Goal: Transaction & Acquisition: Book appointment/travel/reservation

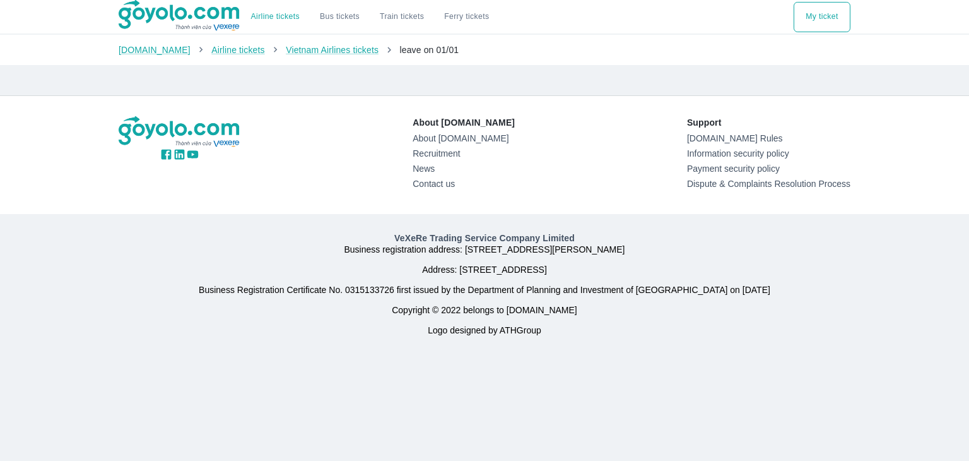
click at [847, 124] on p "Support" at bounding box center [768, 122] width 163 height 13
click at [317, 45] on font "Vietnam Airlines tickets" at bounding box center [332, 50] width 93 height 10
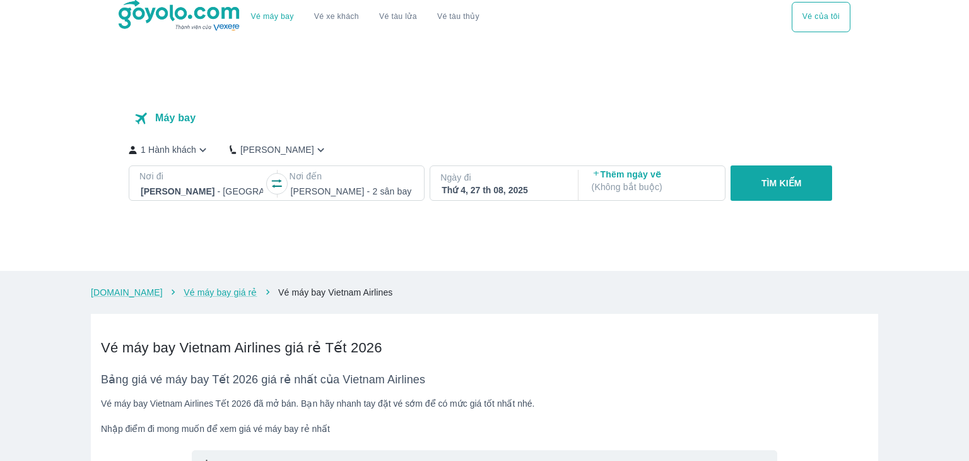
checkbox input "true"
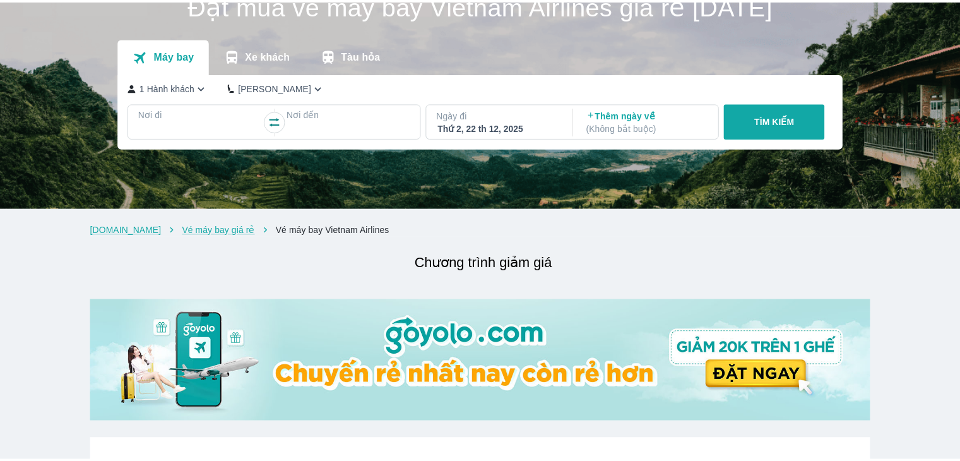
scroll to position [63, 0]
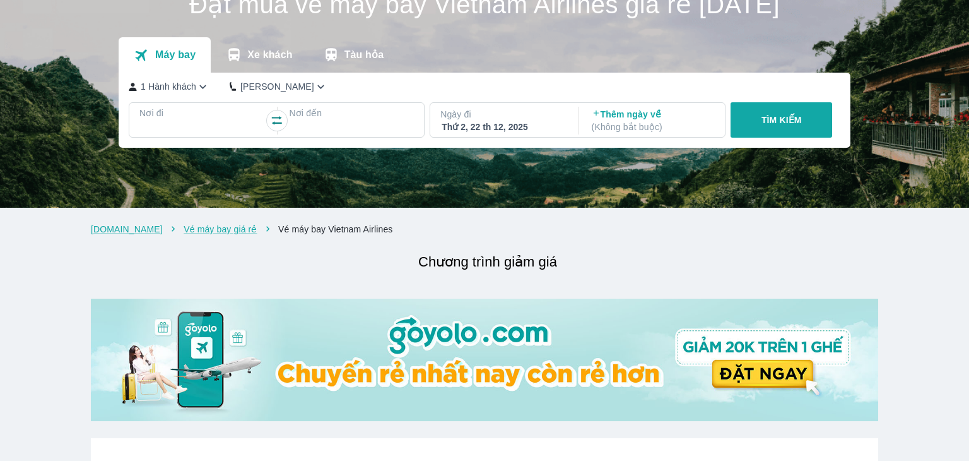
click at [200, 93] on icon "button" at bounding box center [202, 86] width 13 height 13
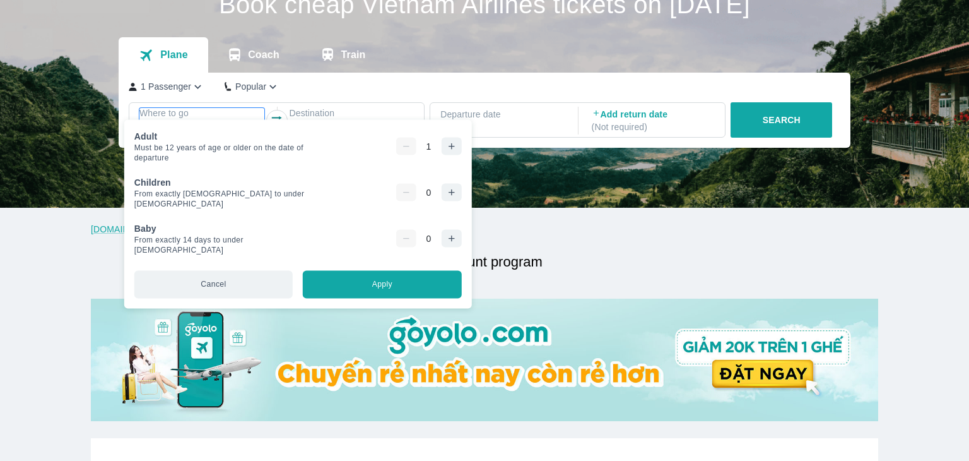
click at [194, 113] on p "Where to go" at bounding box center [201, 113] width 125 height 13
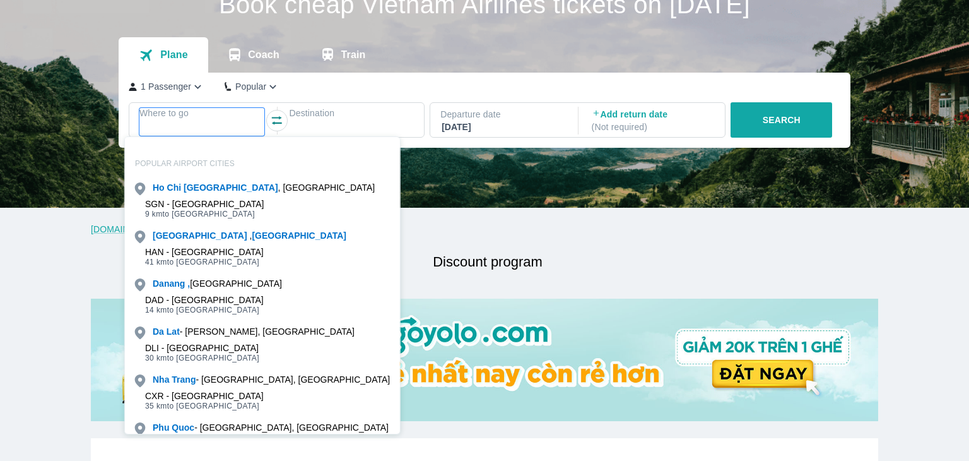
click at [180, 84] on font "1 Passenger" at bounding box center [166, 86] width 50 height 10
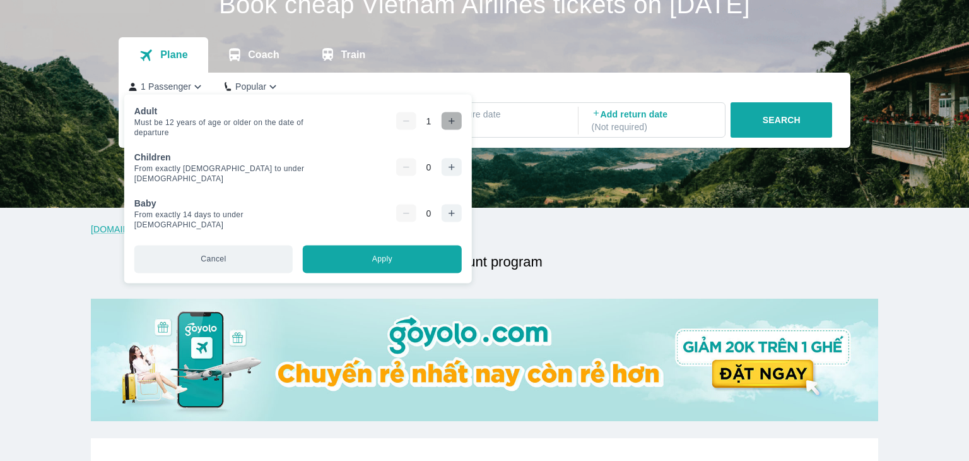
click at [447, 121] on icon "button" at bounding box center [452, 121] width 10 height 10
click at [454, 95] on div "1 Passenger Popular Where to go Destination Departure date [DATE] Add return da…" at bounding box center [485, 110] width 732 height 75
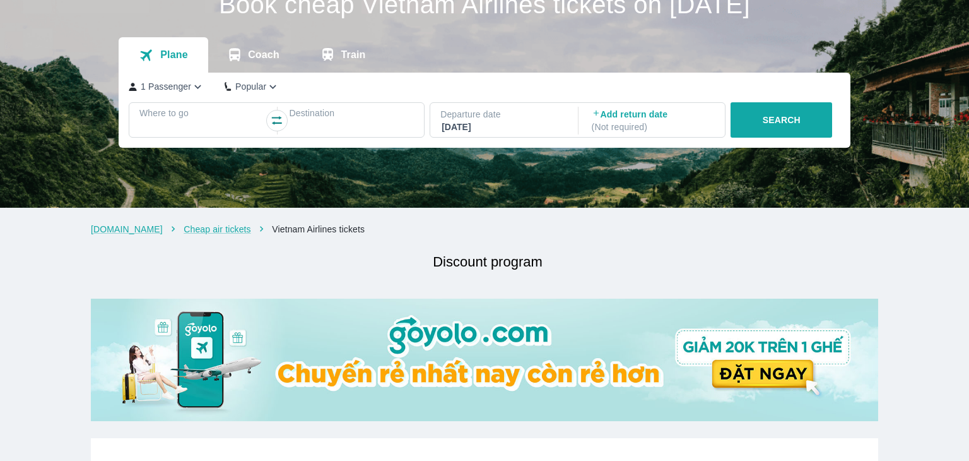
click at [208, 124] on div at bounding box center [202, 128] width 122 height 15
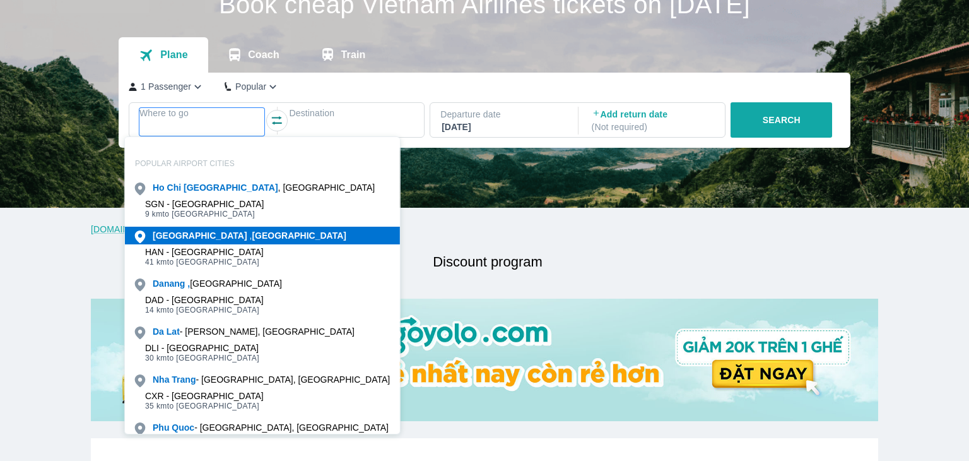
click at [252, 232] on font "[GEOGRAPHIC_DATA]" at bounding box center [299, 235] width 95 height 10
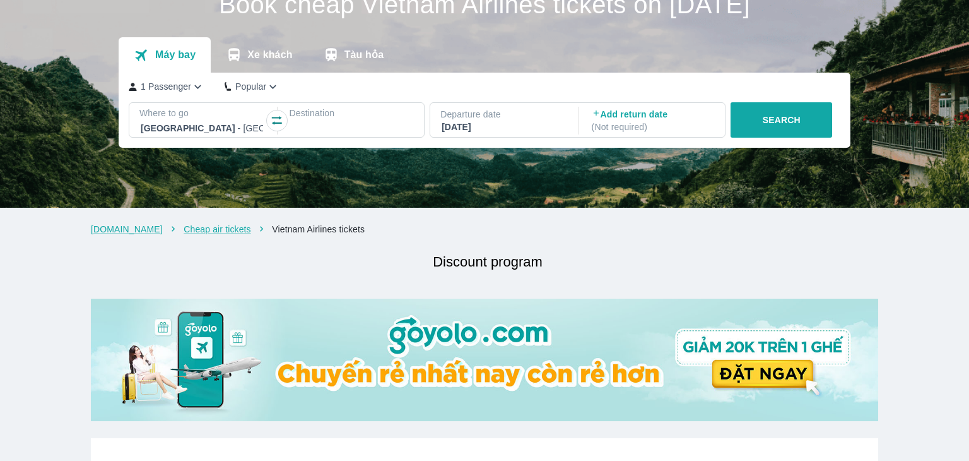
click at [342, 121] on div at bounding box center [351, 128] width 125 height 18
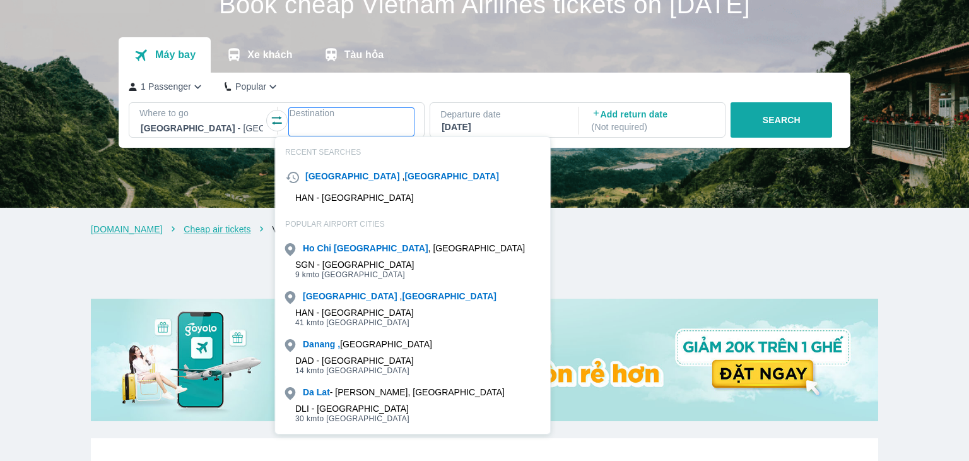
click at [196, 126] on div at bounding box center [202, 128] width 122 height 15
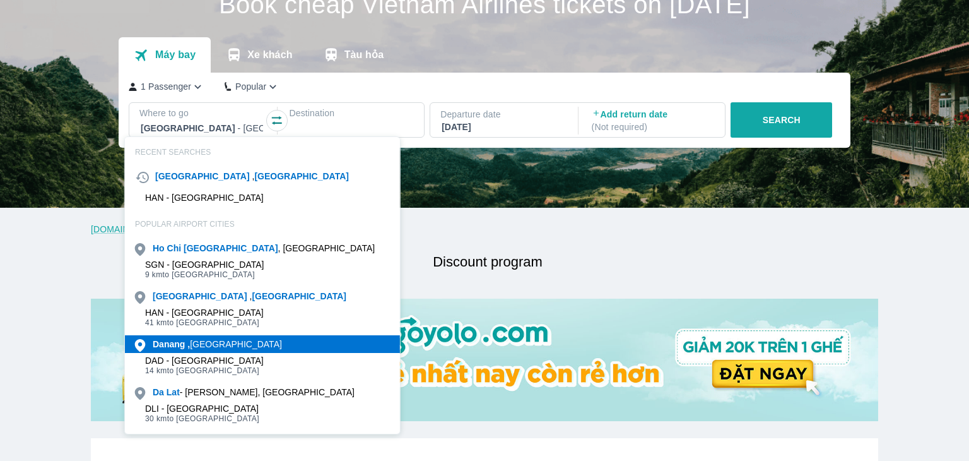
click at [204, 342] on font "[GEOGRAPHIC_DATA]" at bounding box center [236, 344] width 92 height 10
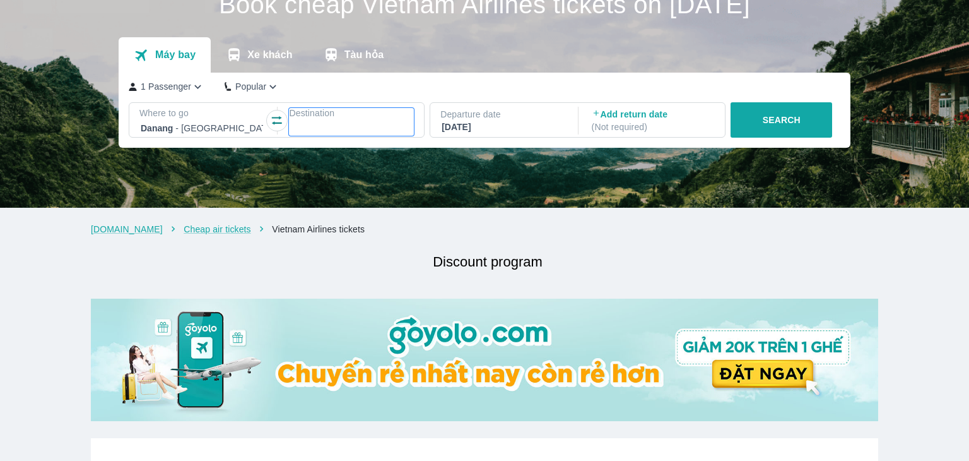
click at [322, 117] on font "Destination" at bounding box center [311, 113] width 45 height 10
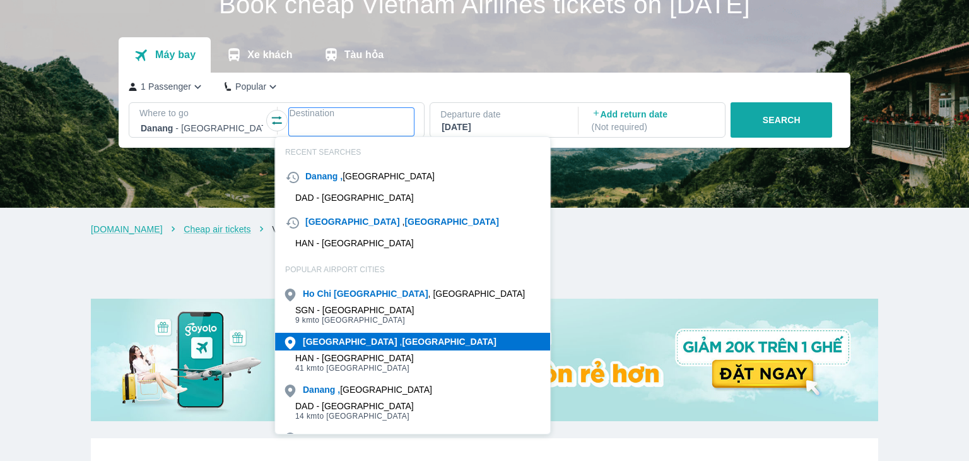
click at [403, 343] on font "[GEOGRAPHIC_DATA]" at bounding box center [450, 341] width 95 height 10
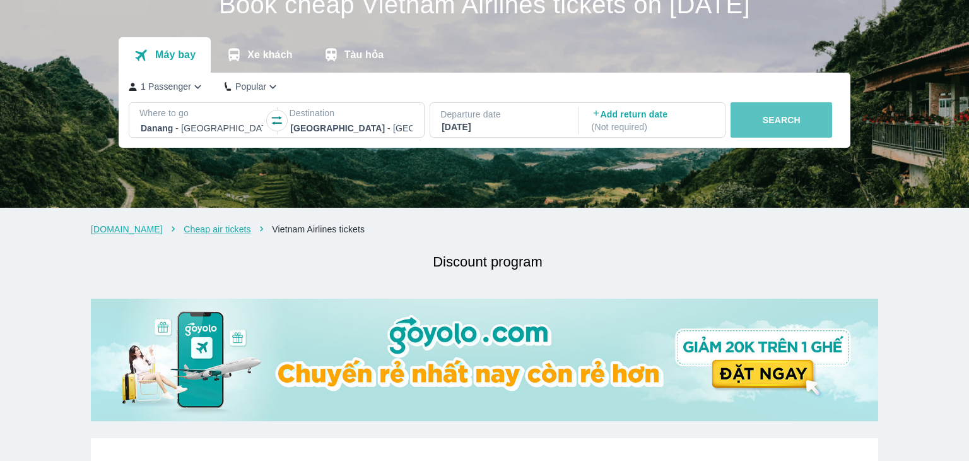
click at [785, 129] on button "SEARCH" at bounding box center [782, 119] width 102 height 35
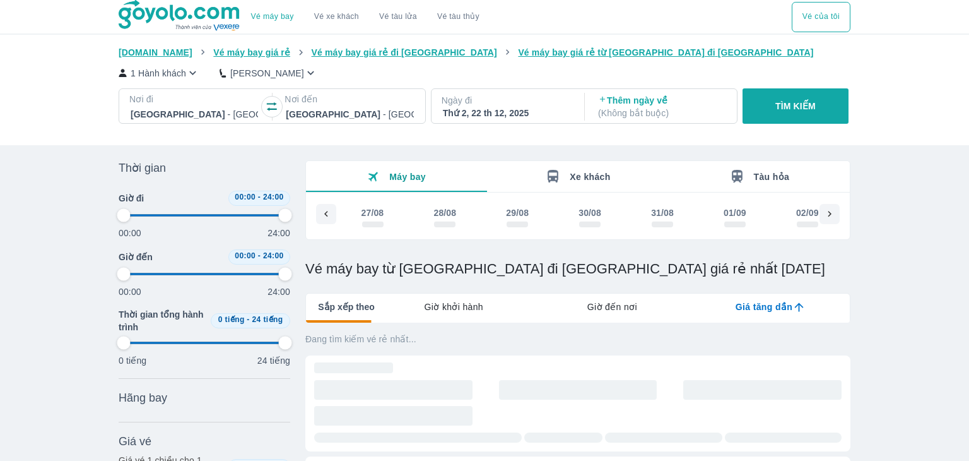
type input "97.9166666666667"
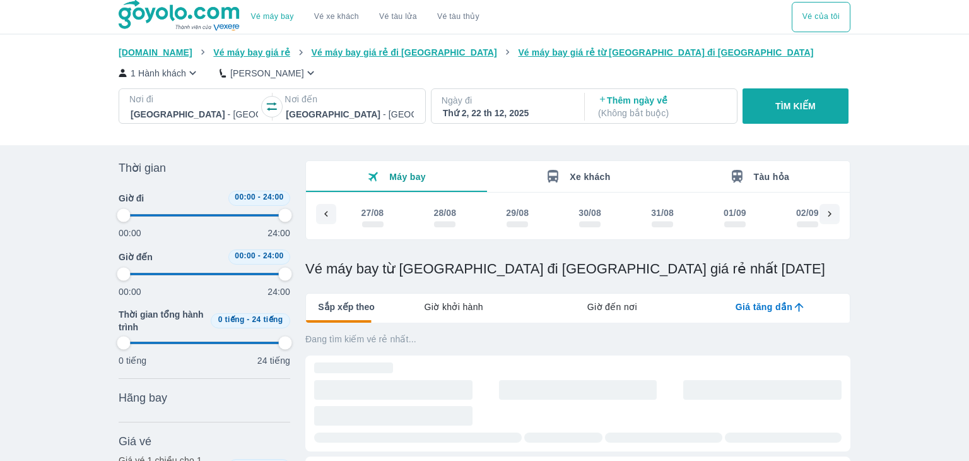
type input "97.9166666666667"
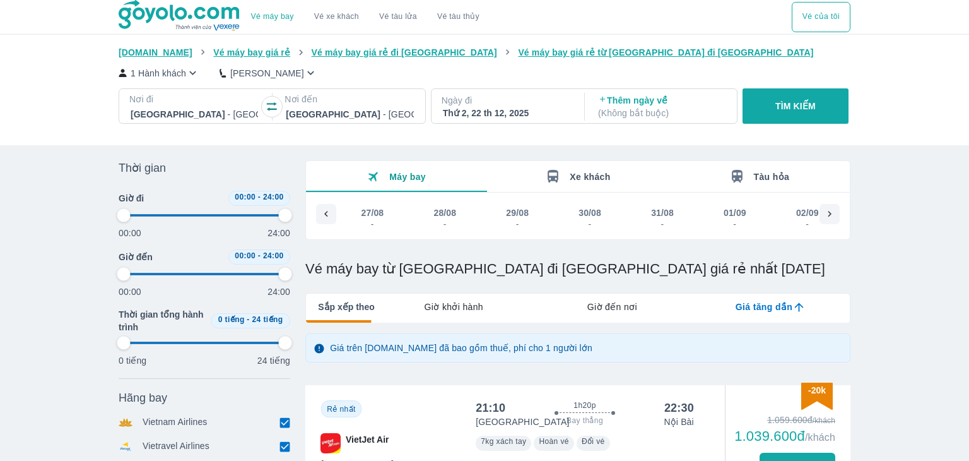
type input "97.9166666666667"
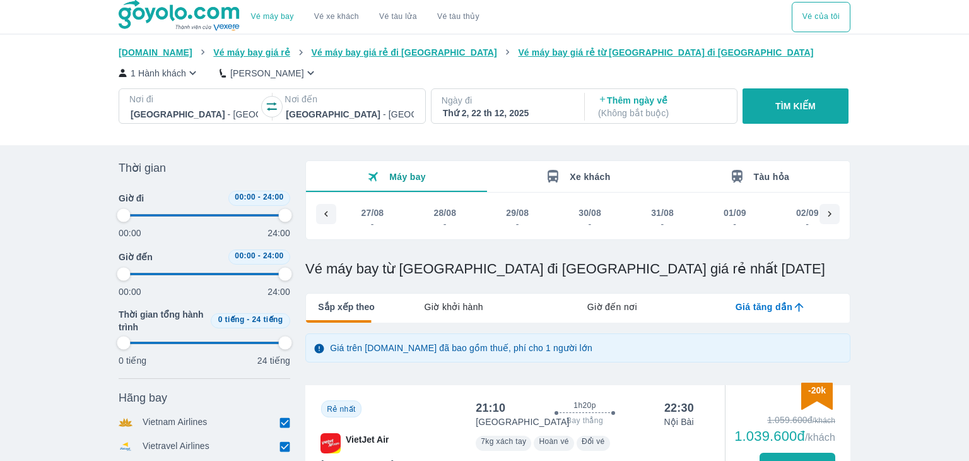
type input "97.9166666666667"
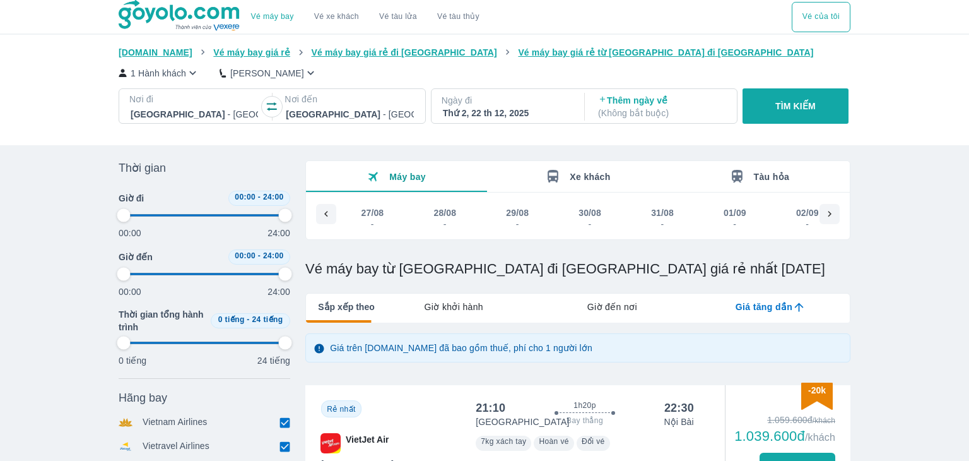
type input "97.9166666666667"
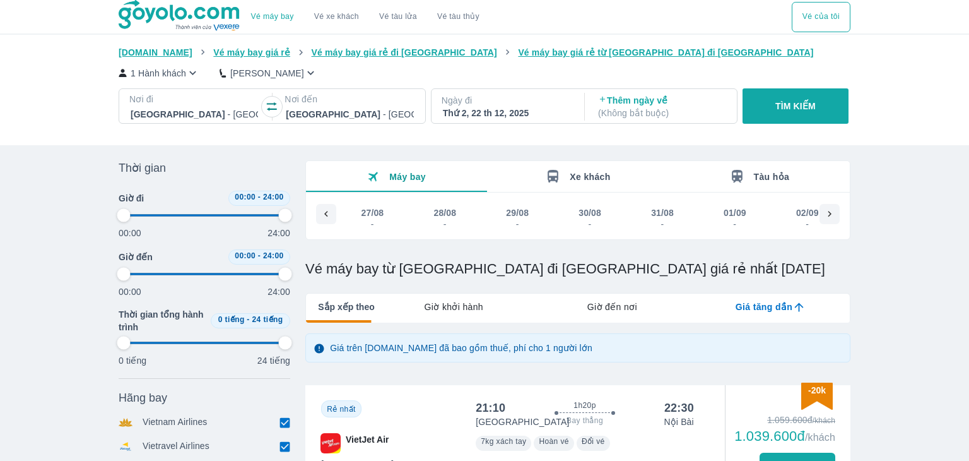
type input "97.9166666666667"
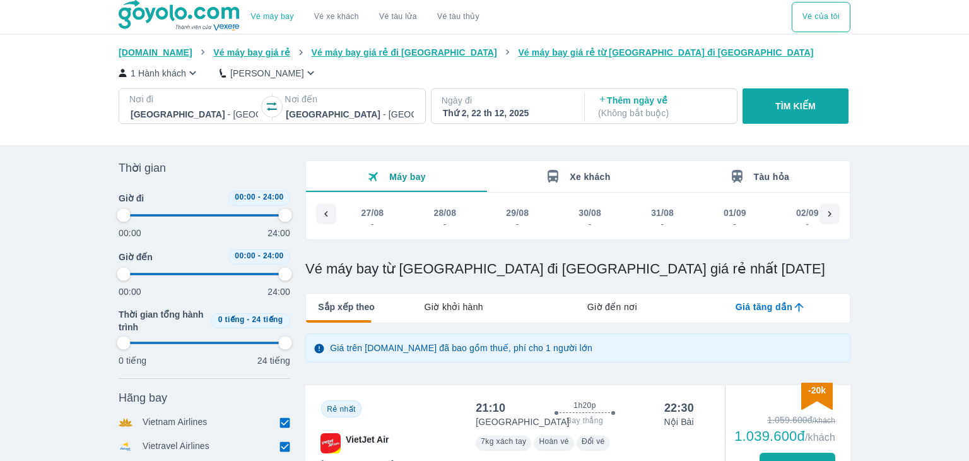
type input "97.9166666666667"
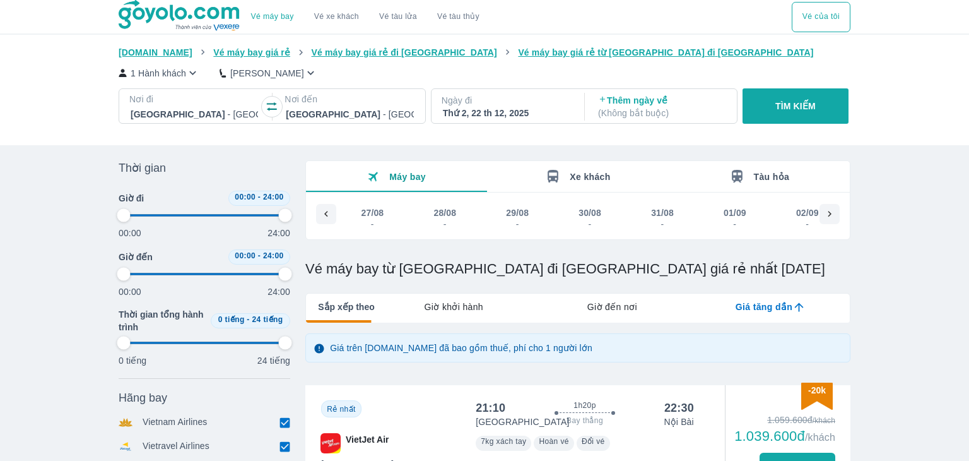
type input "97.9166666666667"
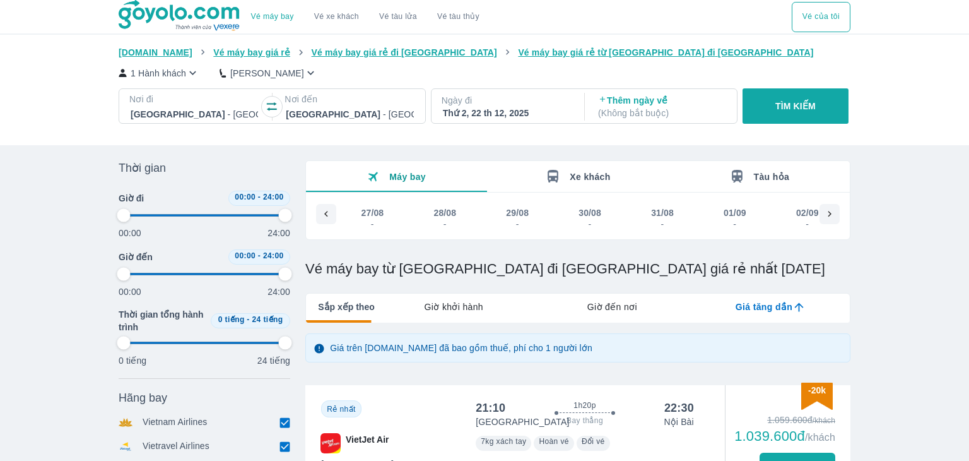
type input "97.9166666666667"
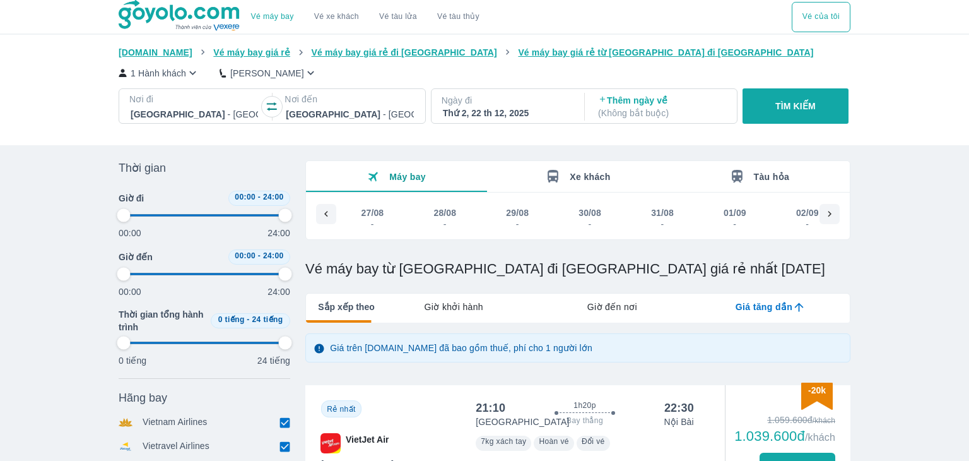
type input "97.9166666666667"
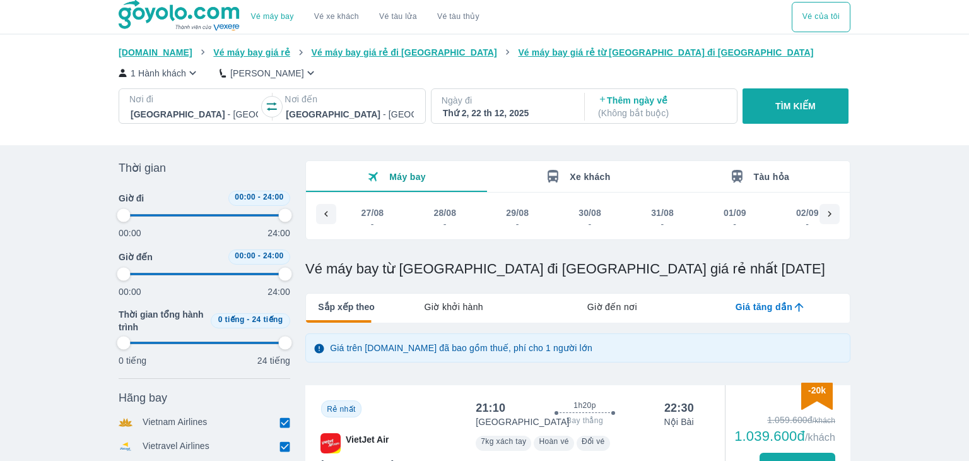
type input "97.9166666666667"
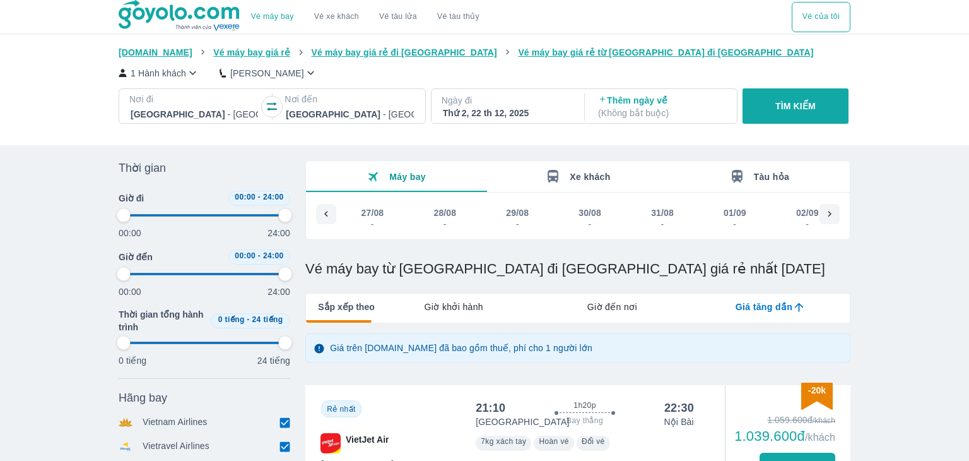
type input "97.9166666666667"
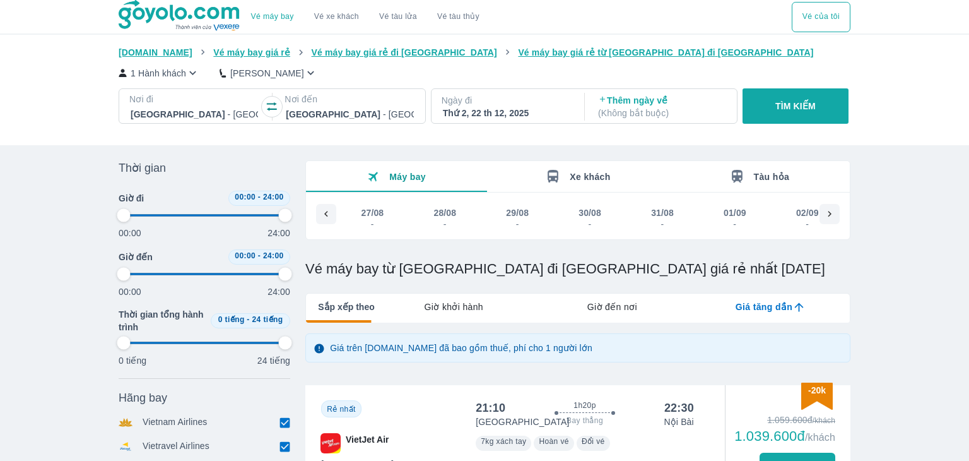
type input "97.9166666666667"
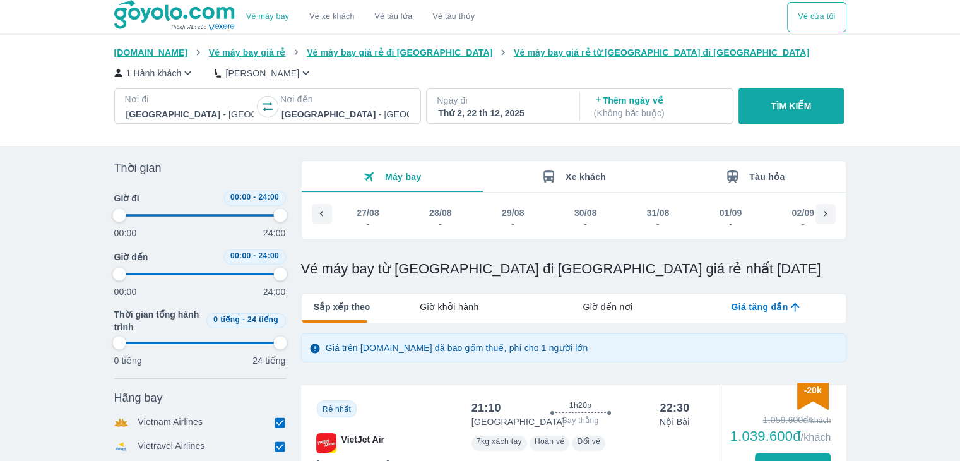
scroll to position [0, 8486]
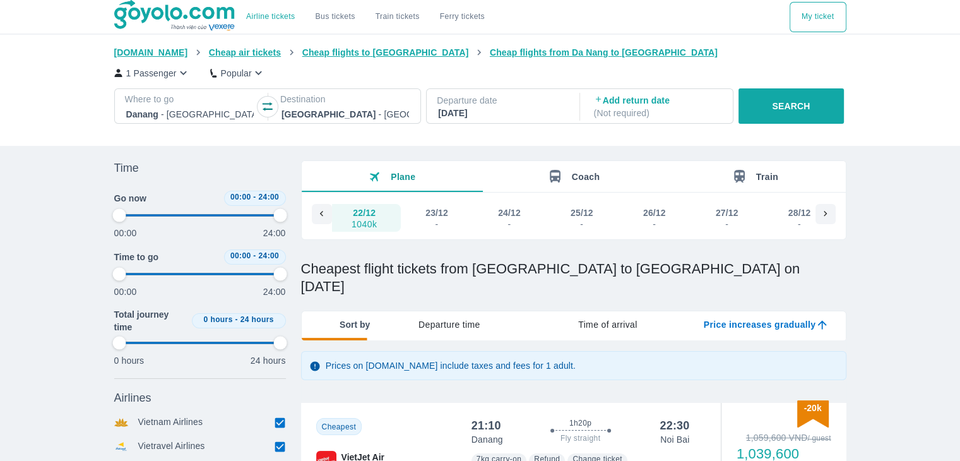
type input "97.9166666666667"
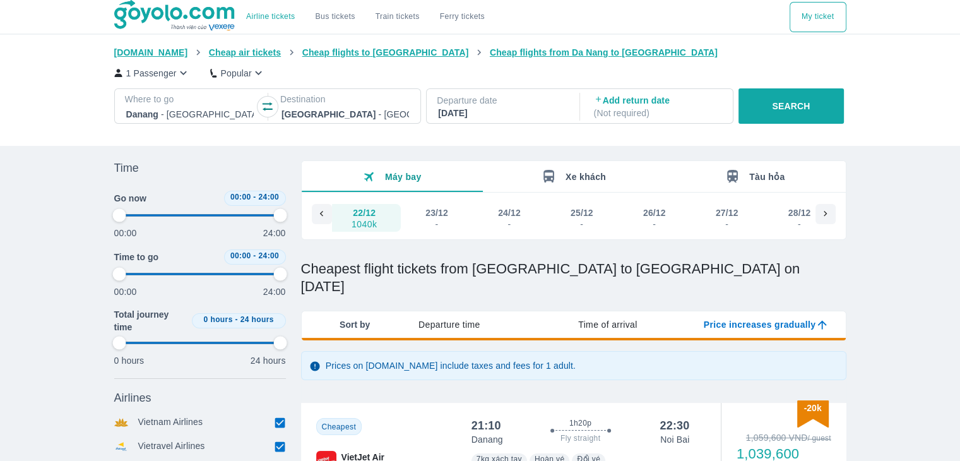
type input "97.9166666666667"
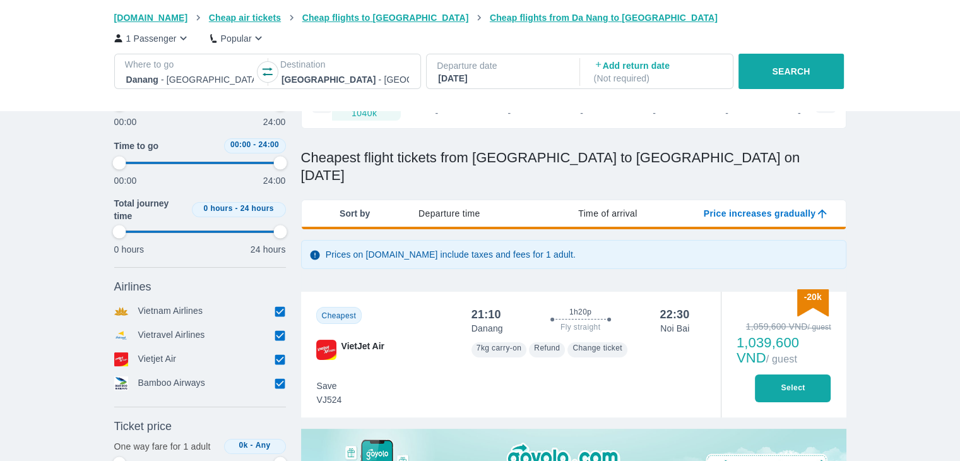
scroll to position [111, 0]
type input "97.9166666666667"
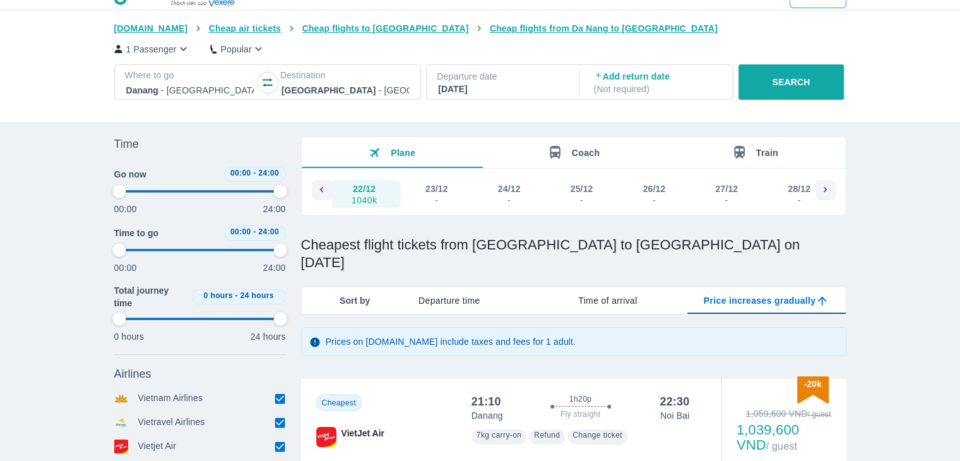
scroll to position [0, 0]
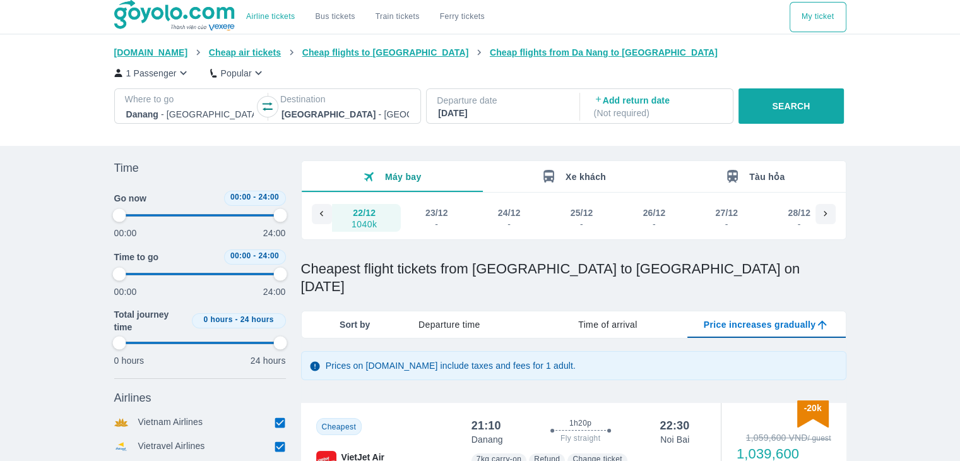
type input "97.9166666666667"
